Goal: Task Accomplishment & Management: Use online tool/utility

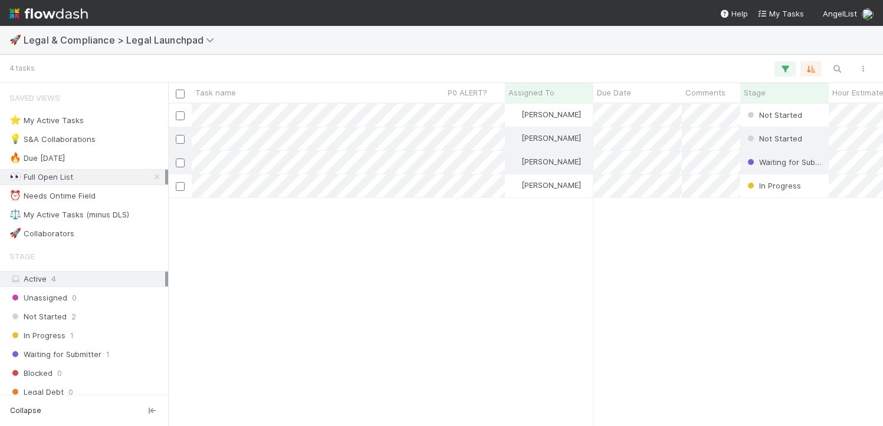
scroll to position [313, 706]
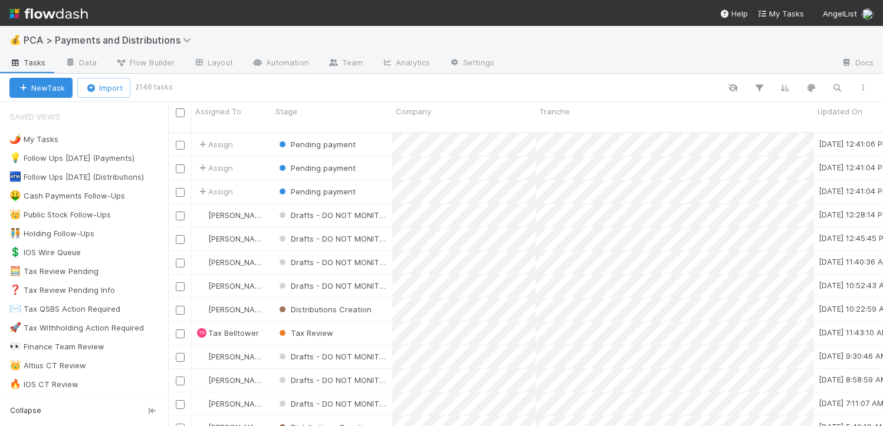
scroll to position [294, 706]
click at [61, 139] on div "🌶️ My Tasks 3" at bounding box center [88, 139] width 159 height 15
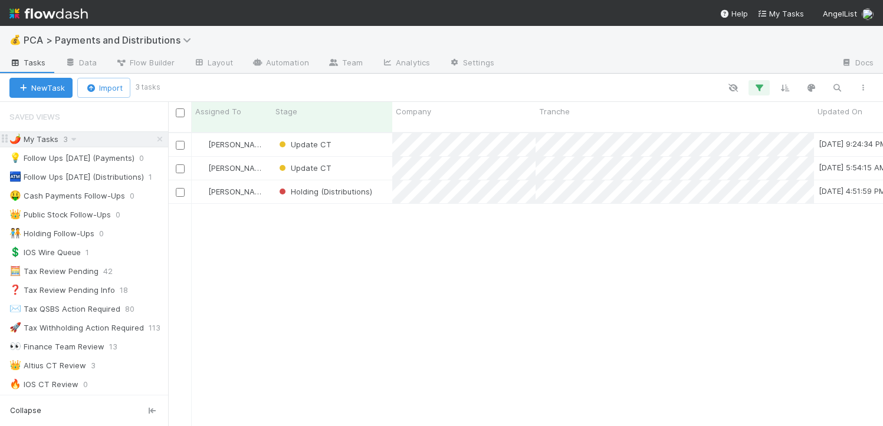
scroll to position [294, 706]
click at [383, 296] on div "[PERSON_NAME] Update CT [DATE] 9:24:34 PM [DATE] 8:06:55 AM 1 3 0 1 0 0 0 0 0 […" at bounding box center [525, 284] width 715 height 302
click at [291, 81] on div at bounding box center [516, 87] width 717 height 15
click at [346, 145] on div "Update CT" at bounding box center [332, 144] width 120 height 23
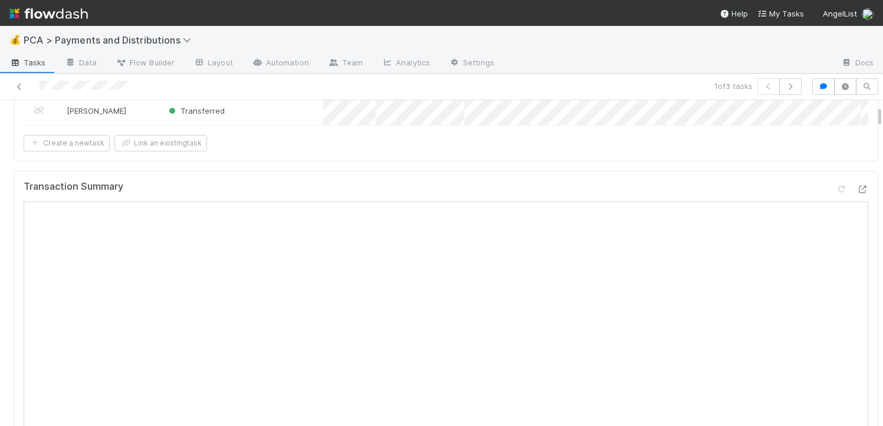
scroll to position [147, 0]
click at [856, 192] on icon at bounding box center [862, 189] width 12 height 8
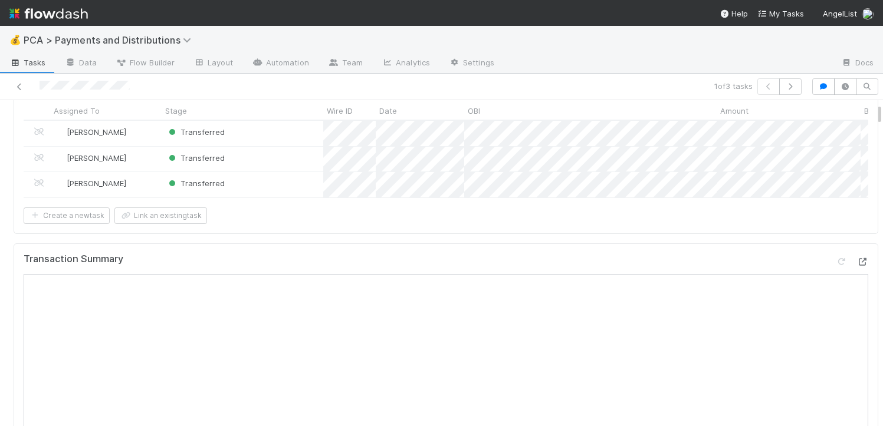
scroll to position [0, 0]
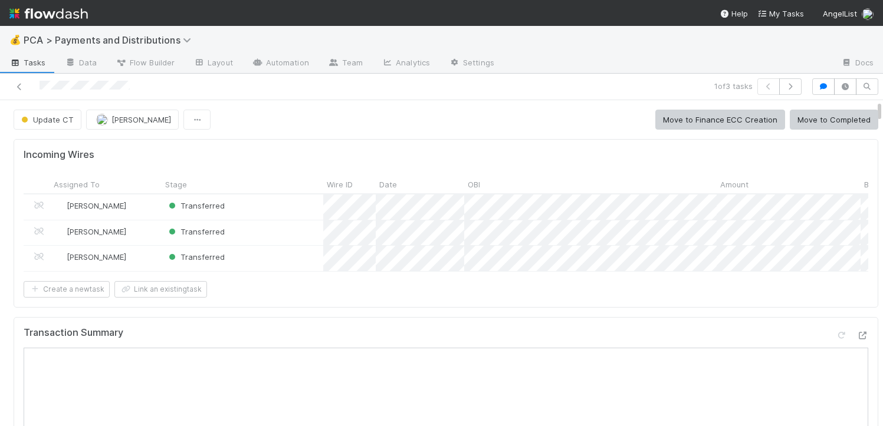
click at [802, 124] on button "Move to Completed" at bounding box center [833, 120] width 88 height 20
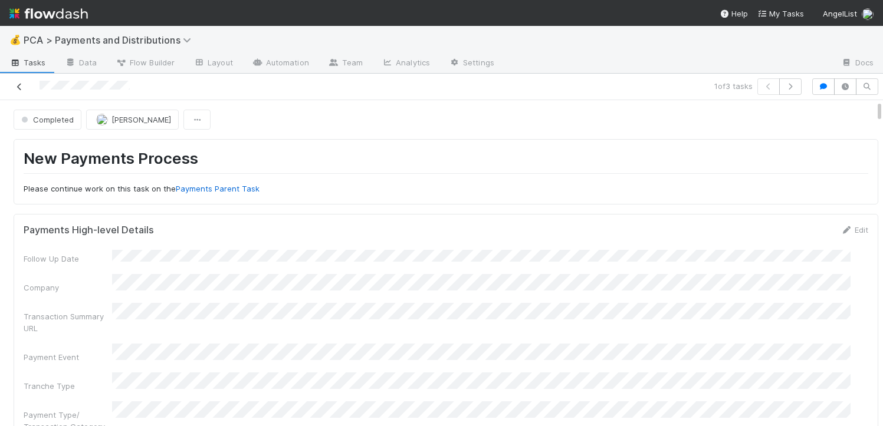
click at [18, 85] on icon at bounding box center [20, 87] width 12 height 8
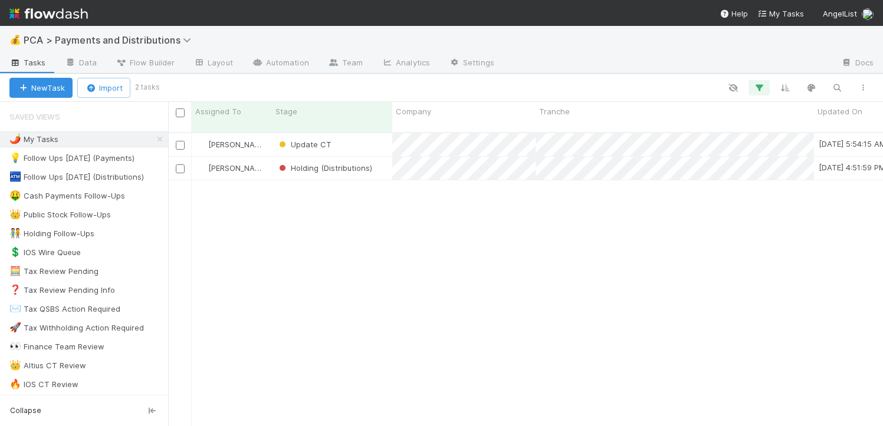
scroll to position [294, 706]
click at [368, 135] on div "Update CT" at bounding box center [332, 144] width 120 height 23
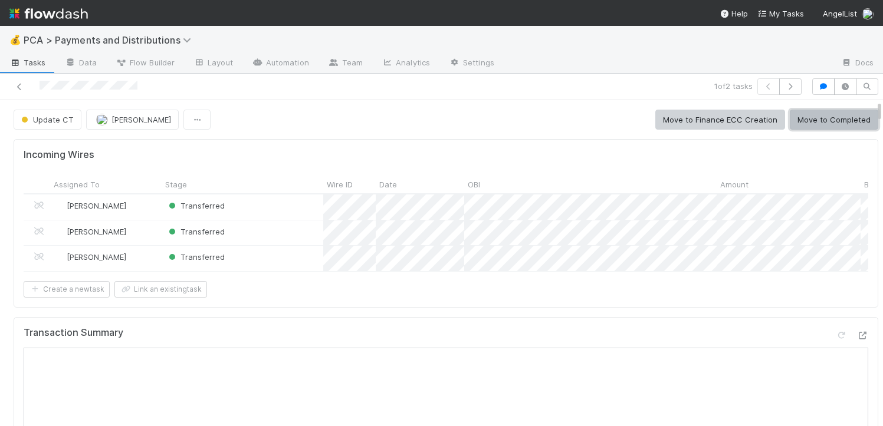
click at [794, 117] on button "Move to Completed" at bounding box center [833, 120] width 88 height 20
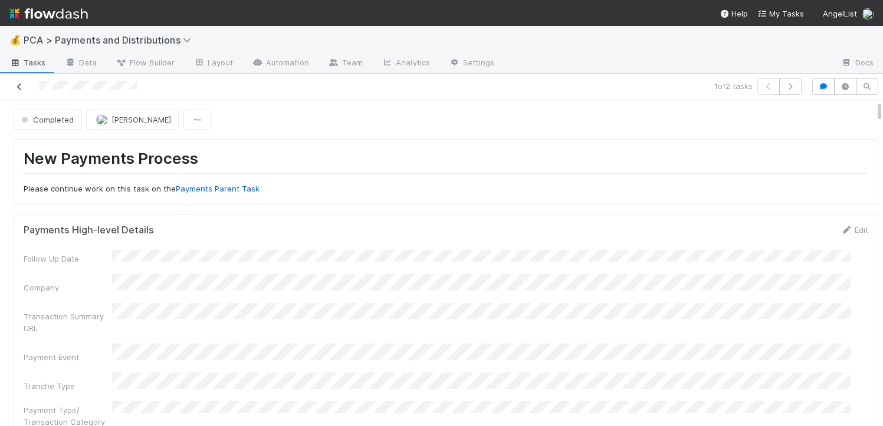
click at [15, 87] on icon at bounding box center [20, 87] width 12 height 8
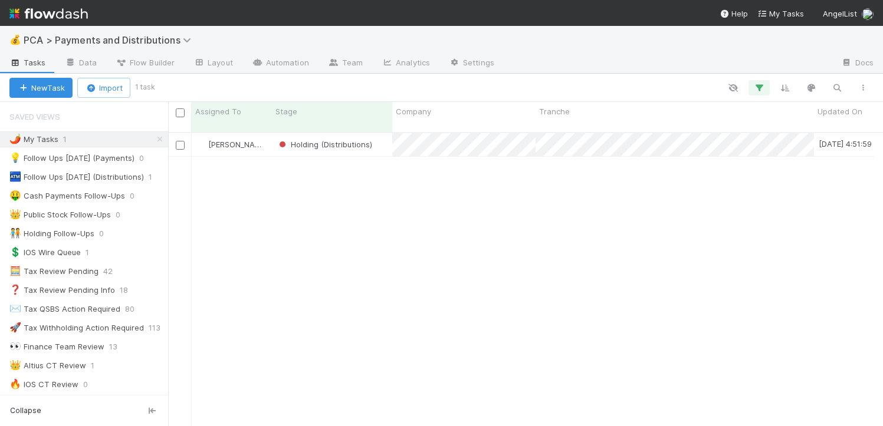
scroll to position [9, 9]
